Goal: Transaction & Acquisition: Purchase product/service

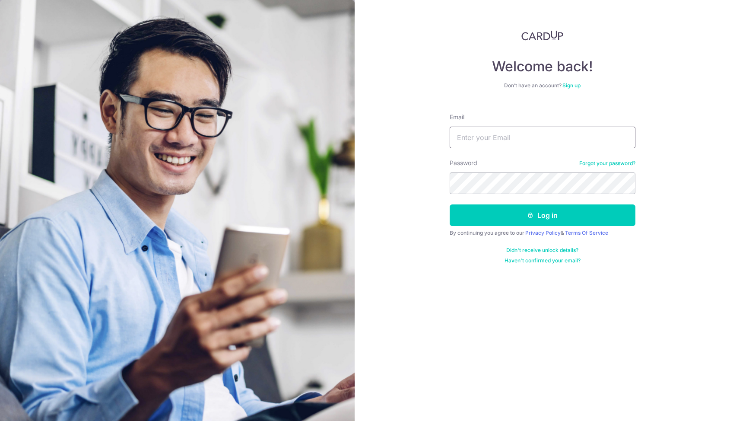
type input "[PERSON_NAME][EMAIL_ADDRESS][DOMAIN_NAME]"
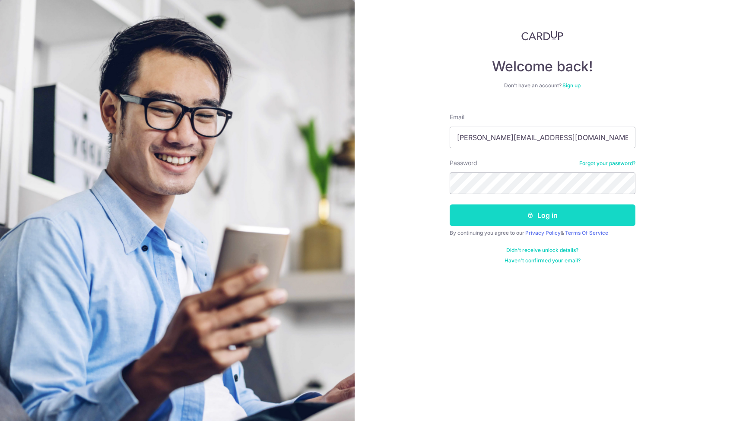
click at [499, 210] on button "Log in" at bounding box center [543, 215] width 186 height 22
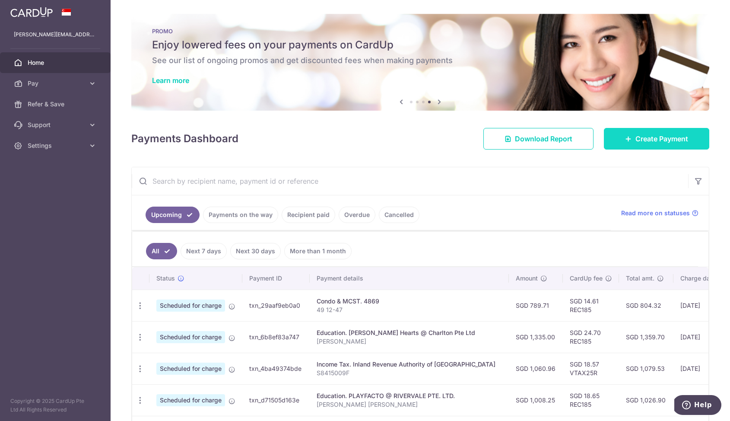
click at [629, 143] on link "Create Payment" at bounding box center [656, 139] width 105 height 22
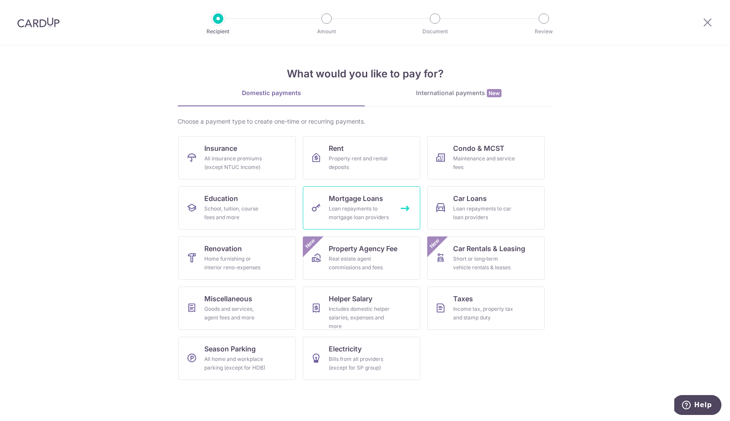
click at [366, 203] on link "Mortgage Loans Loan repayments to mortgage loan providers" at bounding box center [362, 207] width 118 height 43
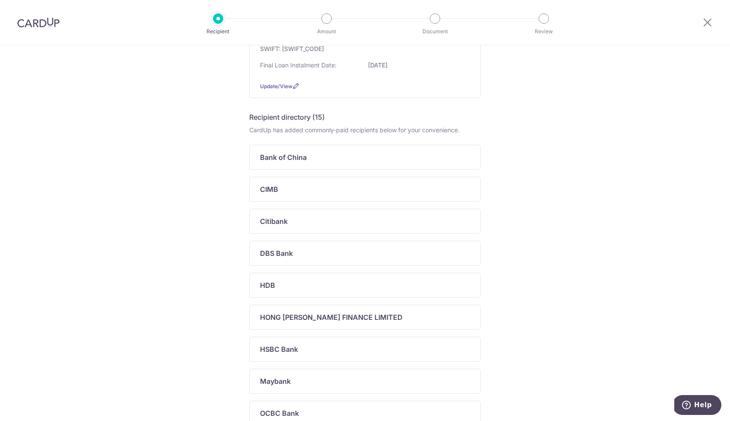
scroll to position [153, 0]
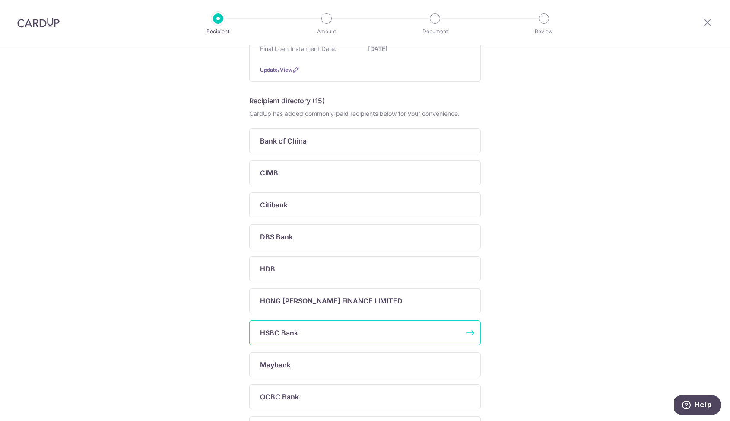
click at [335, 331] on div "HSBC Bank" at bounding box center [365, 332] width 232 height 25
